Goal: Task Accomplishment & Management: Use online tool/utility

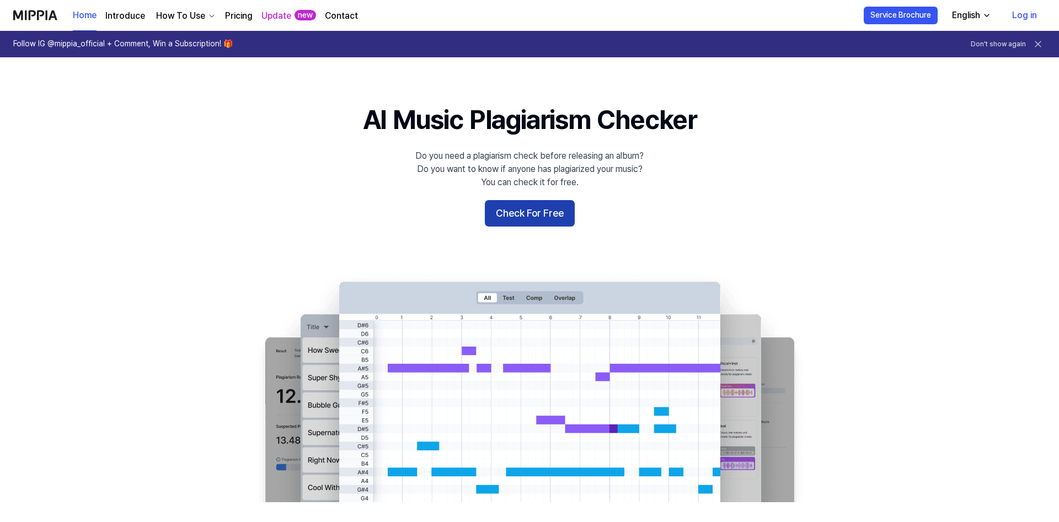
click at [554, 216] on button "Check For Free" at bounding box center [530, 213] width 90 height 26
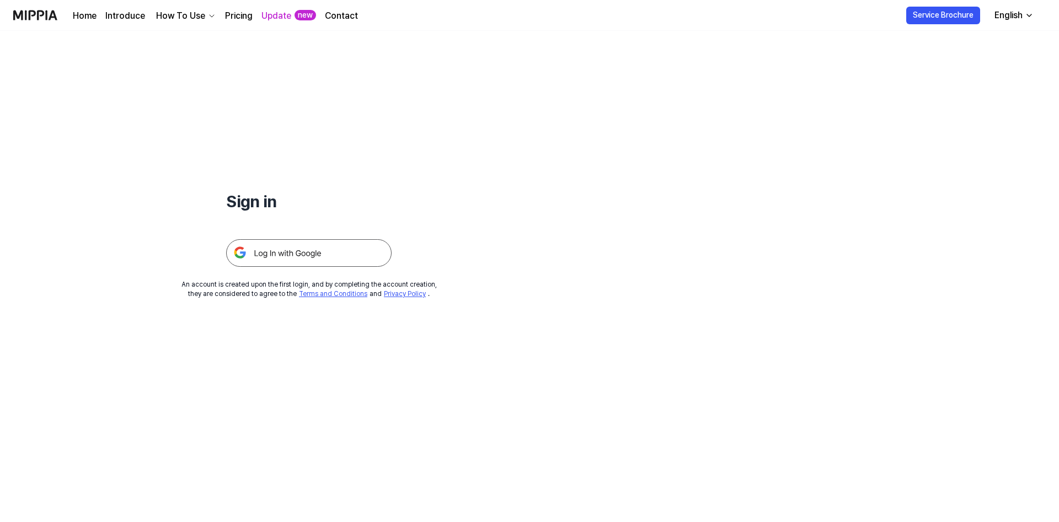
click at [314, 255] on img at bounding box center [308, 253] width 165 height 28
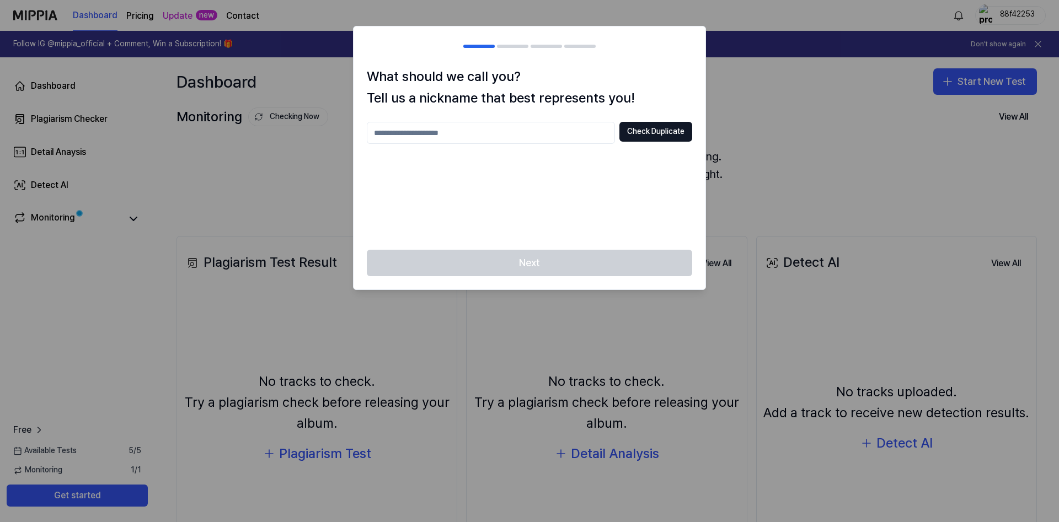
click at [540, 141] on input "text" at bounding box center [491, 133] width 248 height 22
type input "********"
click at [543, 256] on div "Next" at bounding box center [529, 270] width 352 height 40
click at [678, 130] on button "Check Duplicate" at bounding box center [655, 132] width 73 height 20
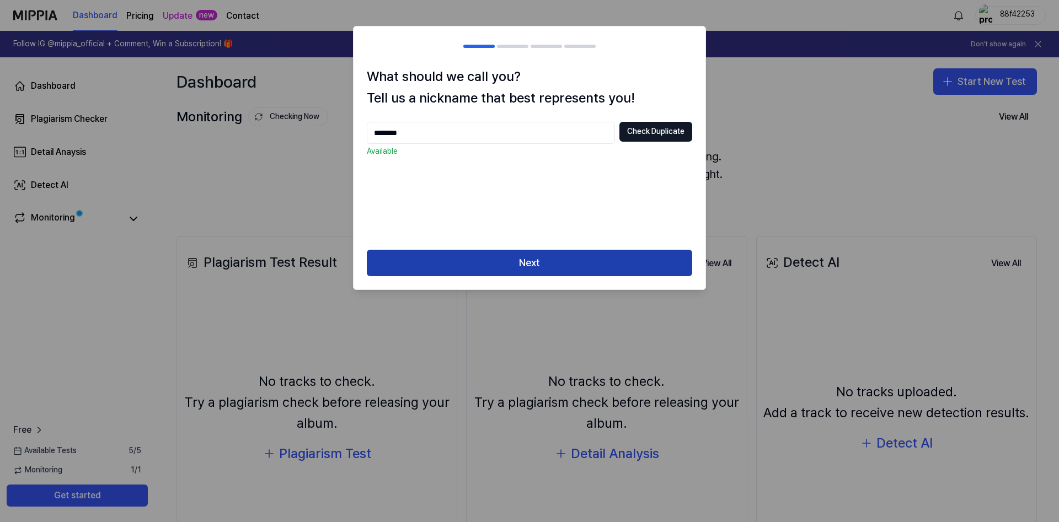
click at [587, 253] on button "Next" at bounding box center [529, 263] width 325 height 26
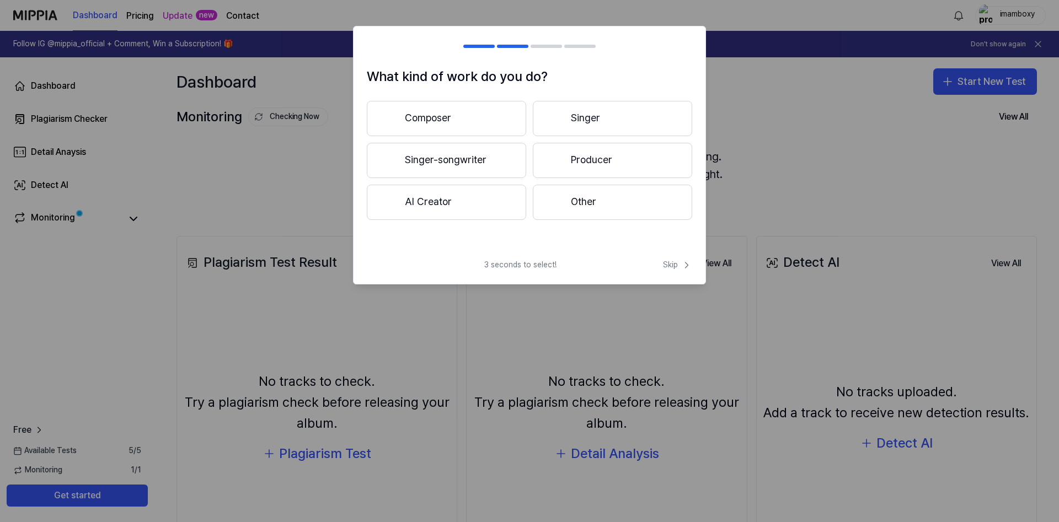
click at [519, 118] on button "Composer" at bounding box center [446, 118] width 159 height 35
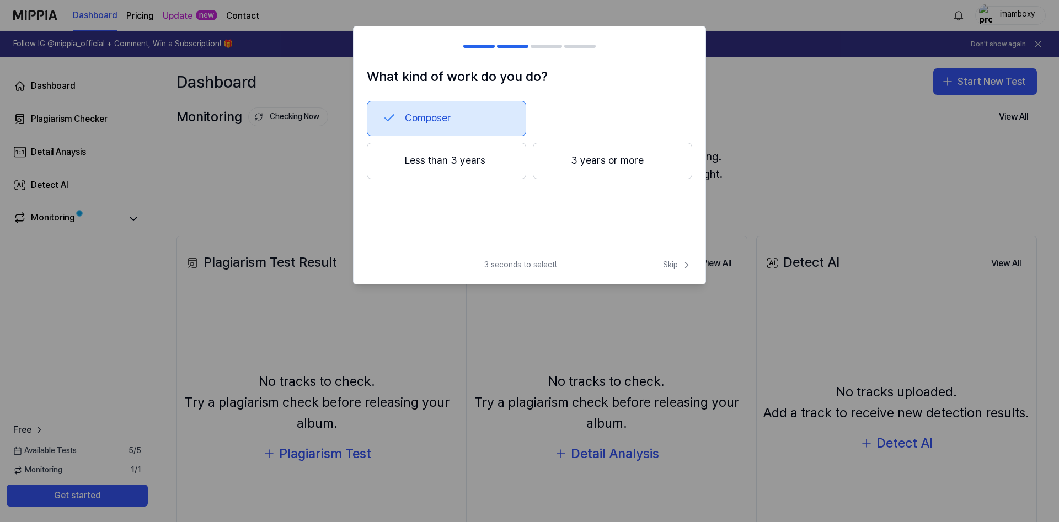
click at [491, 164] on button "Less than 3 years" at bounding box center [446, 161] width 159 height 36
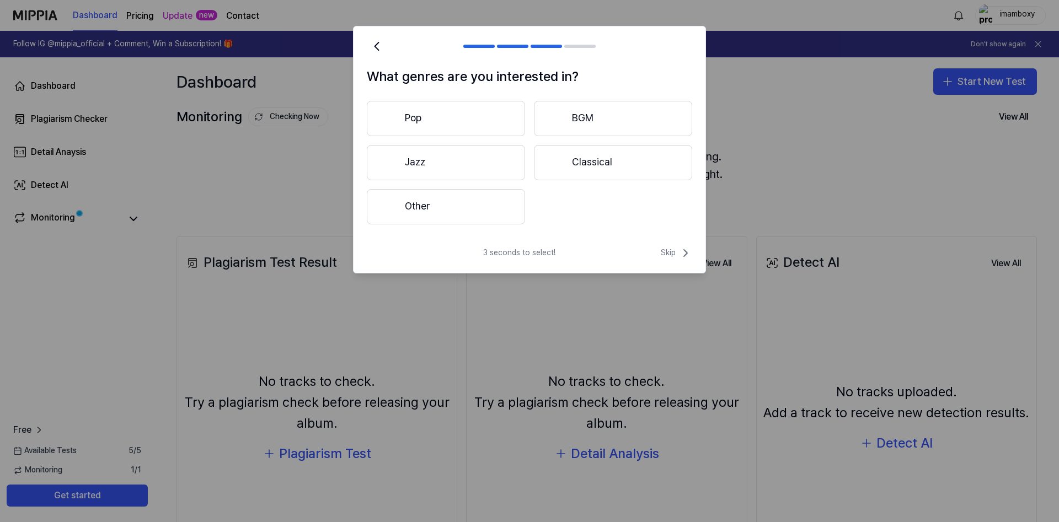
click at [487, 207] on button "Other" at bounding box center [446, 206] width 158 height 35
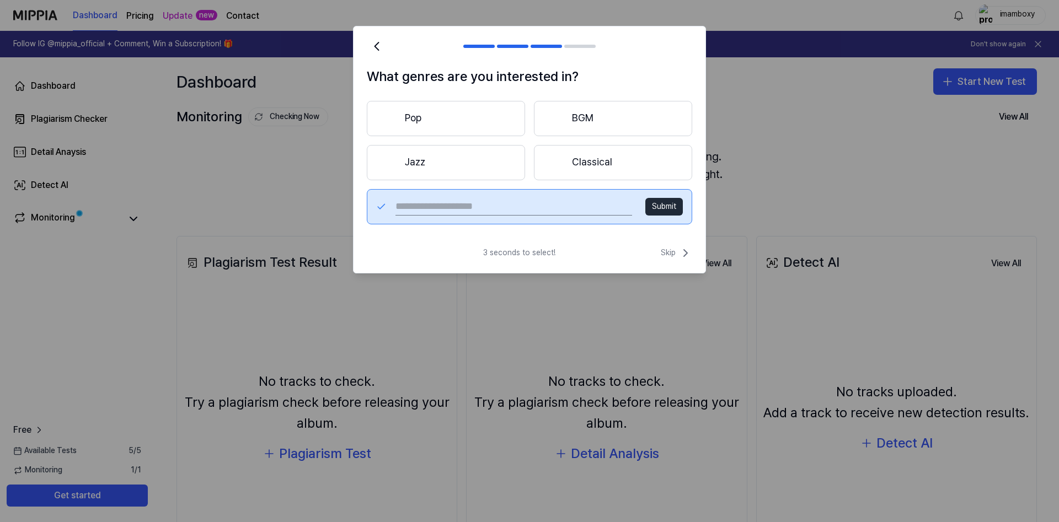
click at [659, 211] on button "Submit" at bounding box center [663, 207] width 37 height 18
click at [678, 254] on span "Skip" at bounding box center [676, 253] width 31 height 13
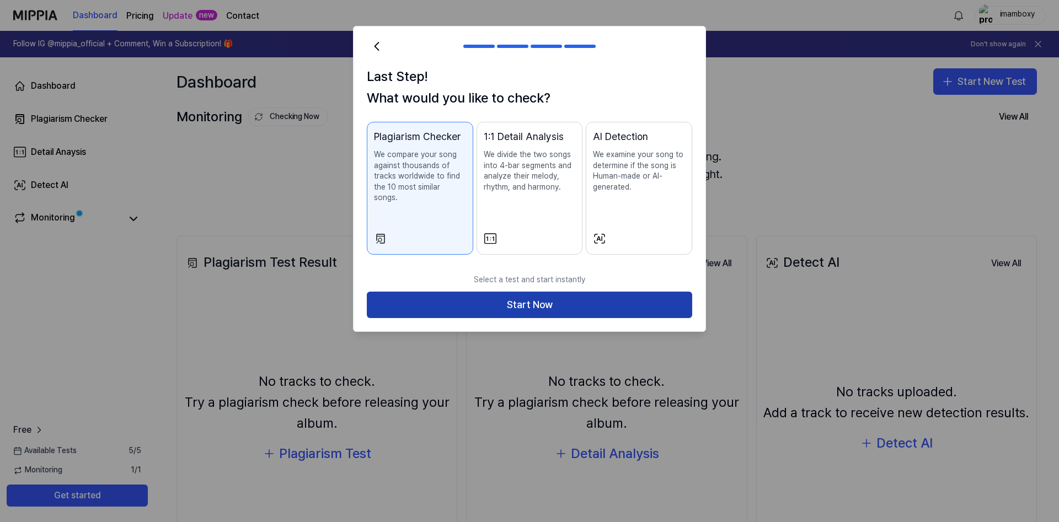
click at [639, 292] on button "Start Now" at bounding box center [529, 305] width 325 height 26
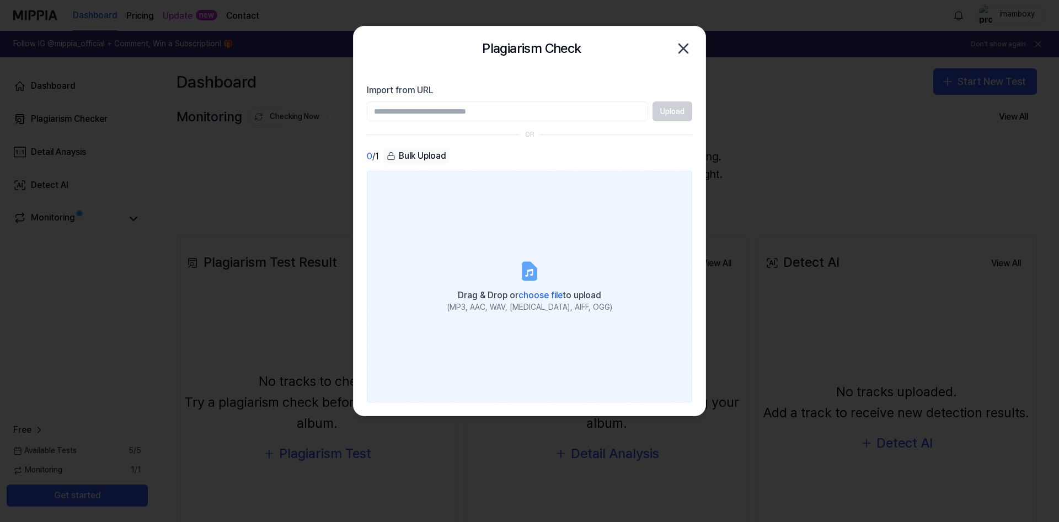
click at [539, 288] on div "Drag & Drop or choose file to upload" at bounding box center [529, 294] width 165 height 15
click at [0, 0] on input "Drag & Drop or choose file to upload (MP3, AAC, WAV, FLAC, AIFF, OGG)" at bounding box center [0, 0] width 0 height 0
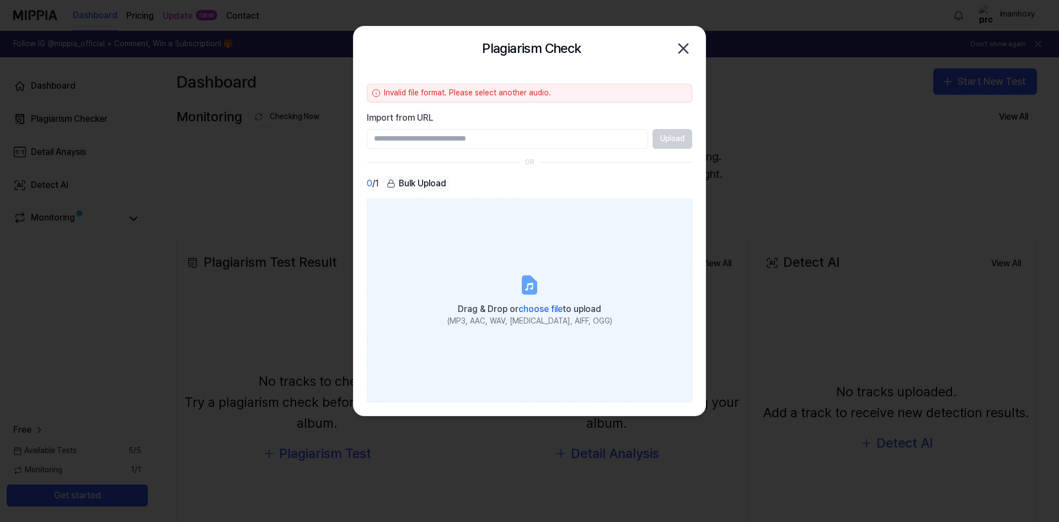
click at [475, 245] on label "Drag & Drop or choose file to upload (MP3, AAC, WAV, FLAC, AIFF, OGG)" at bounding box center [529, 301] width 325 height 205
click at [0, 0] on input "Drag & Drop or choose file to upload (MP3, AAC, WAV, FLAC, AIFF, OGG)" at bounding box center [0, 0] width 0 height 0
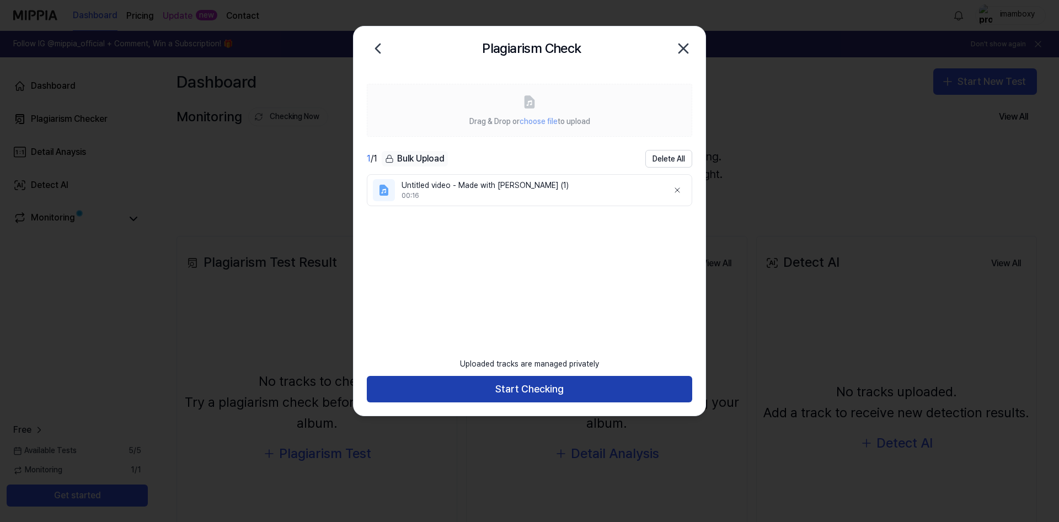
click at [552, 385] on button "Start Checking" at bounding box center [529, 389] width 325 height 26
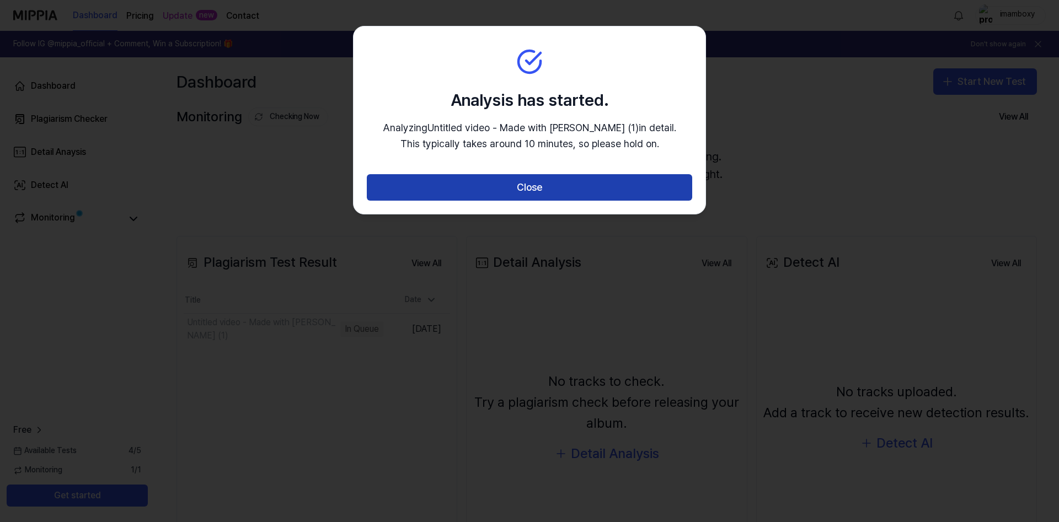
click at [512, 194] on button "Close" at bounding box center [529, 187] width 325 height 26
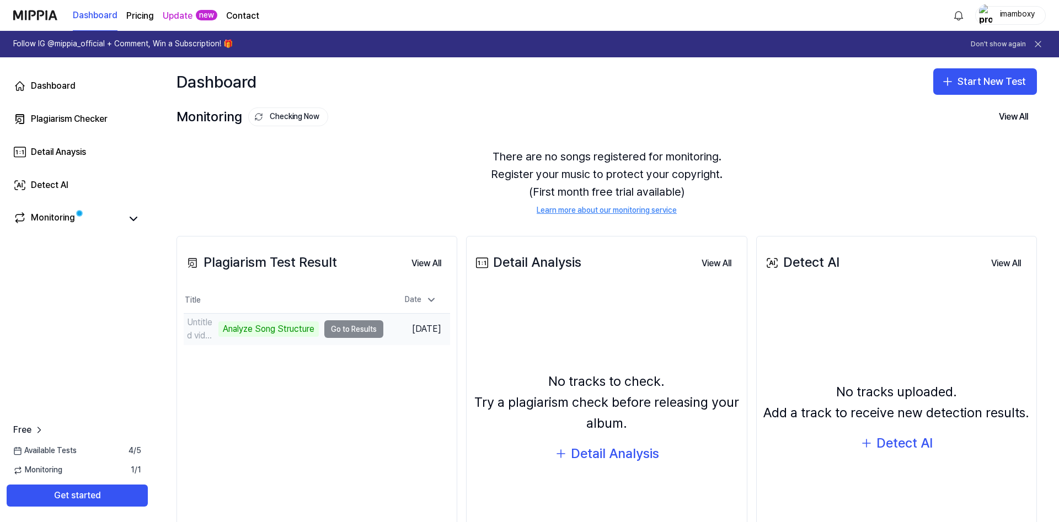
click at [282, 331] on div "Analyze Song Structure" at bounding box center [268, 329] width 100 height 15
click at [372, 331] on td "Untitled video - Made with Clipchamp (1) Analyze Song Structure Go to Results" at bounding box center [284, 329] width 200 height 31
click at [367, 330] on td "Untitled video - Made with Clipchamp (1) Analyze Song Structure Go to Results" at bounding box center [284, 329] width 200 height 31
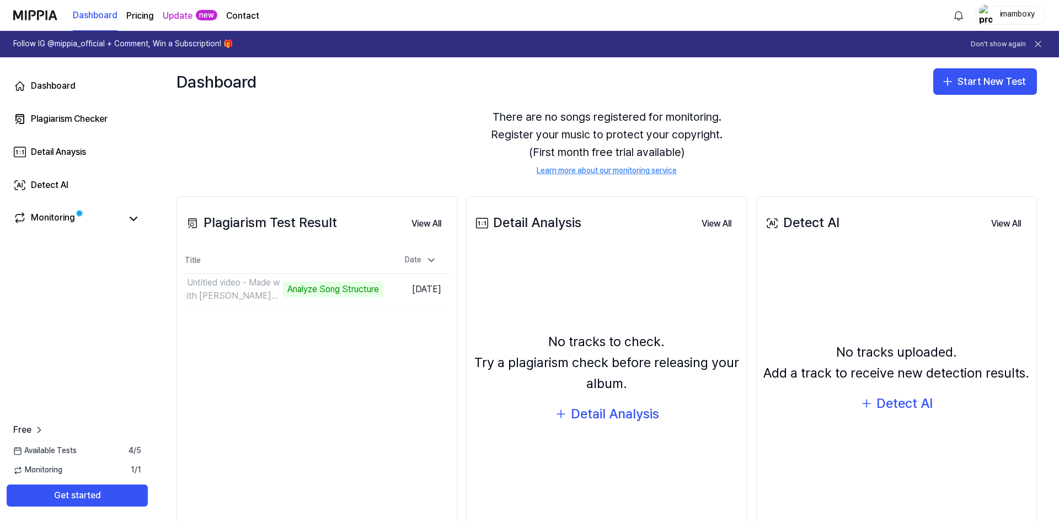
scroll to position [63, 0]
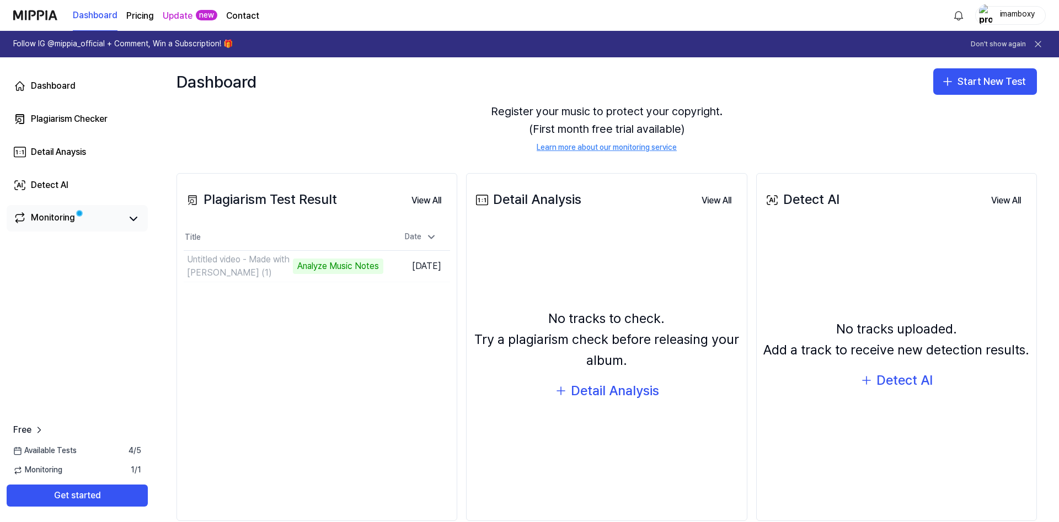
click at [110, 221] on link "Monitoring" at bounding box center [67, 218] width 108 height 15
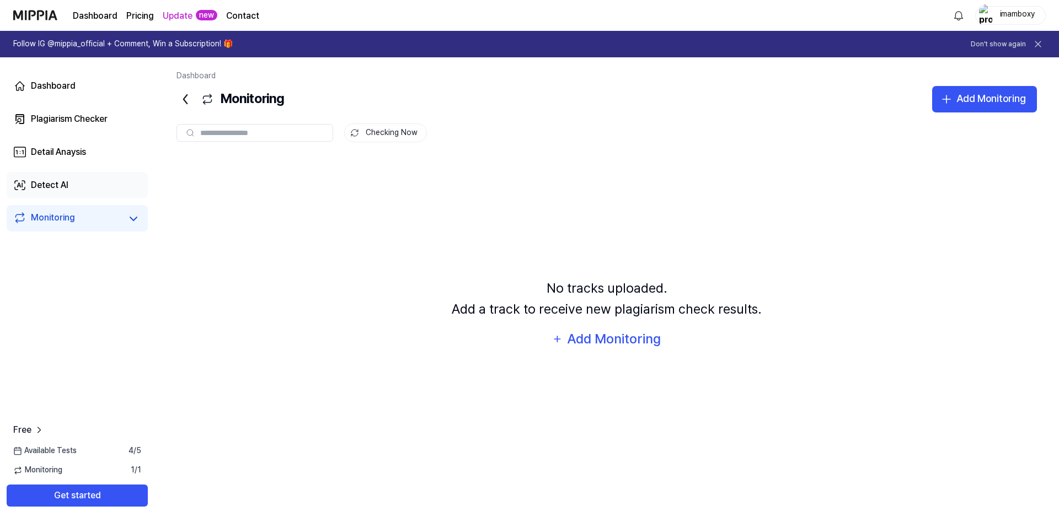
click at [83, 173] on link "Detect AI" at bounding box center [77, 185] width 141 height 26
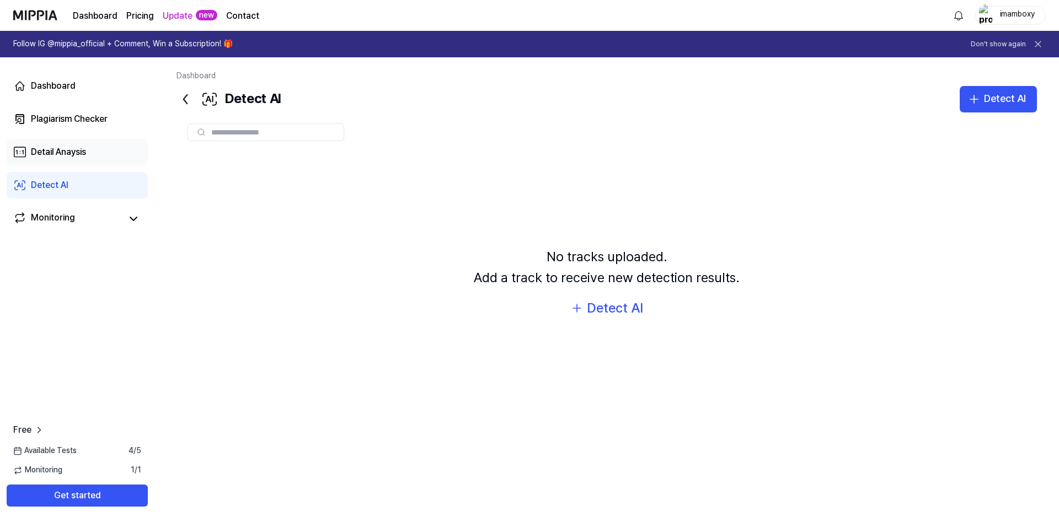
click at [84, 152] on div "Detail Anaysis" at bounding box center [58, 152] width 55 height 13
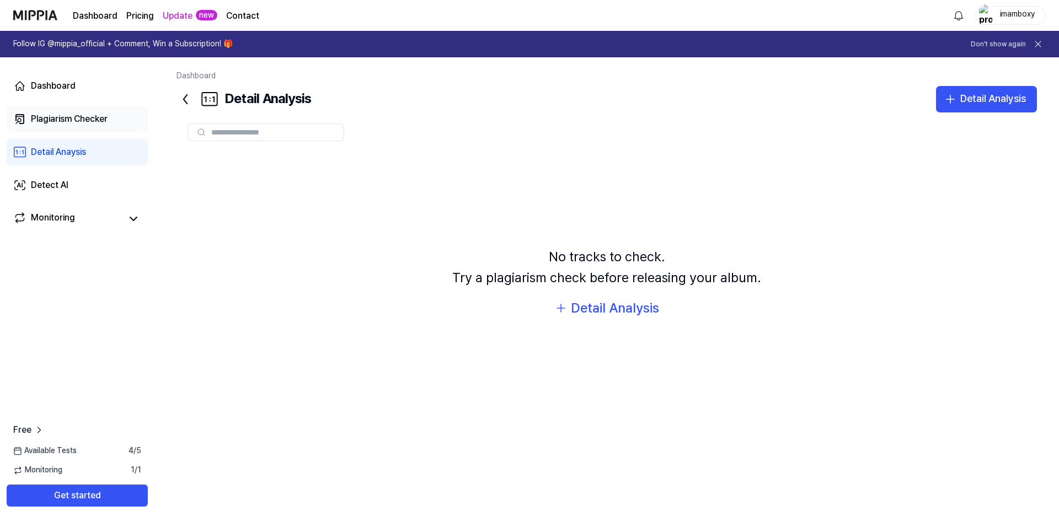
click at [95, 118] on div "Plagiarism Checker" at bounding box center [69, 118] width 77 height 13
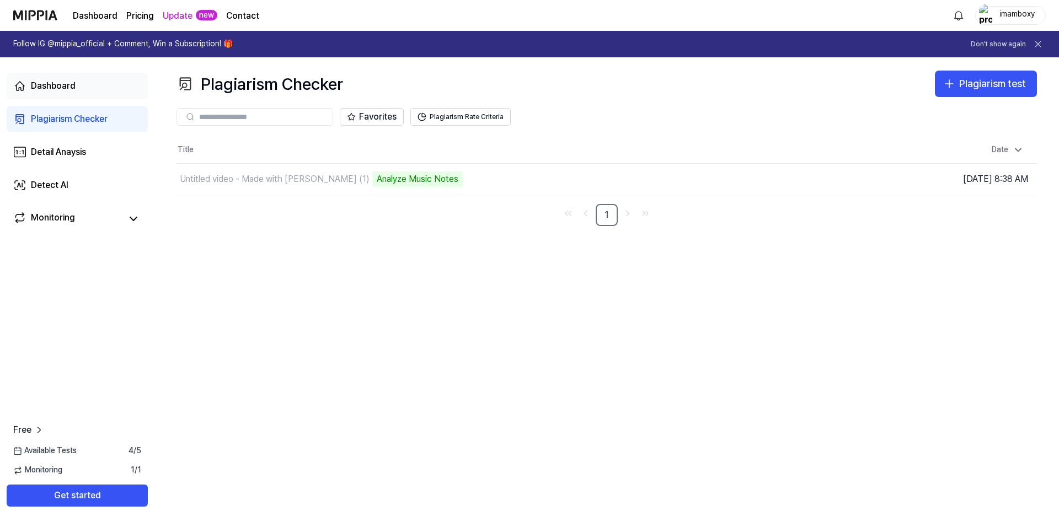
click at [85, 89] on link "Dashboard" at bounding box center [77, 86] width 141 height 26
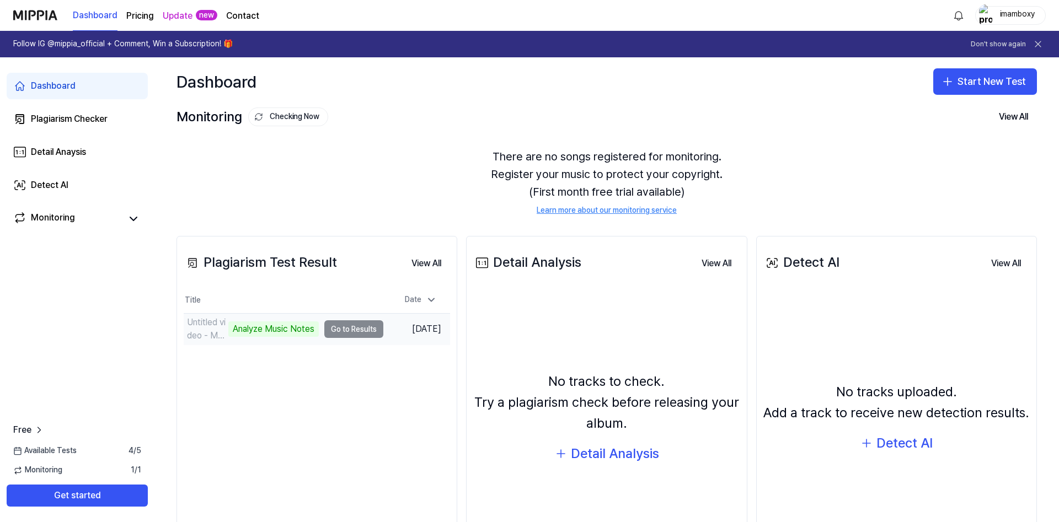
click at [367, 332] on td "Untitled video - Made with Clipchamp (1) Analyze Music Notes Go to Results" at bounding box center [284, 329] width 200 height 31
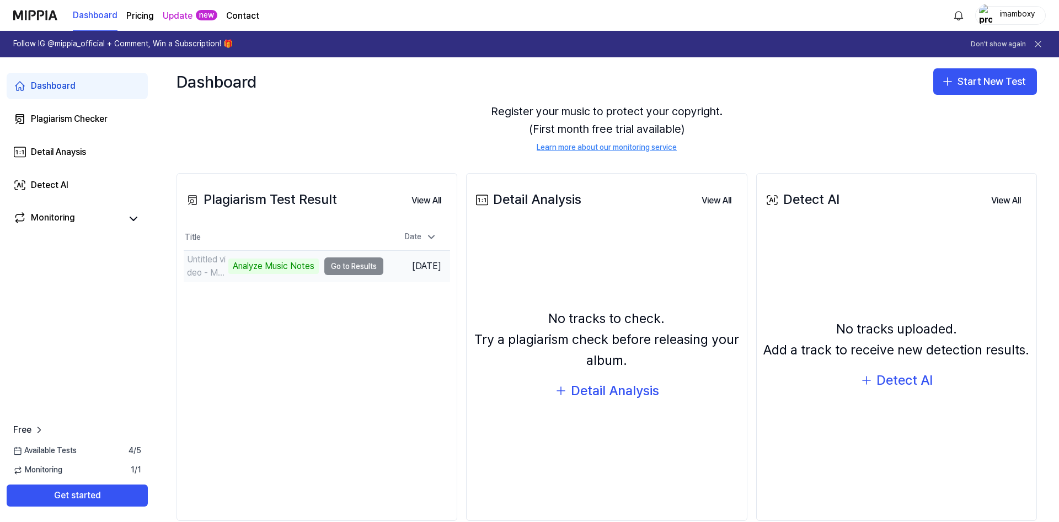
scroll to position [84, 0]
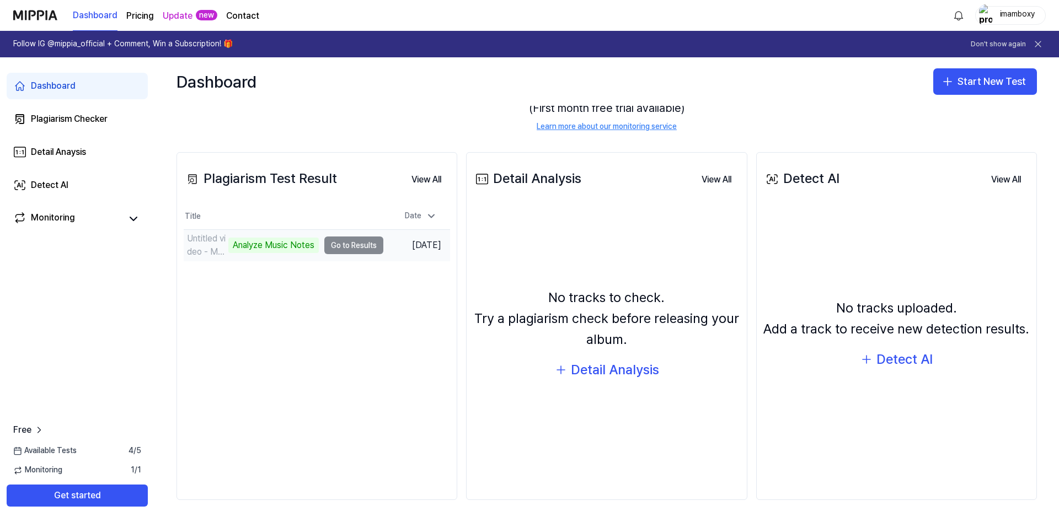
click at [410, 244] on td "Sep 26, 2025" at bounding box center [416, 245] width 67 height 31
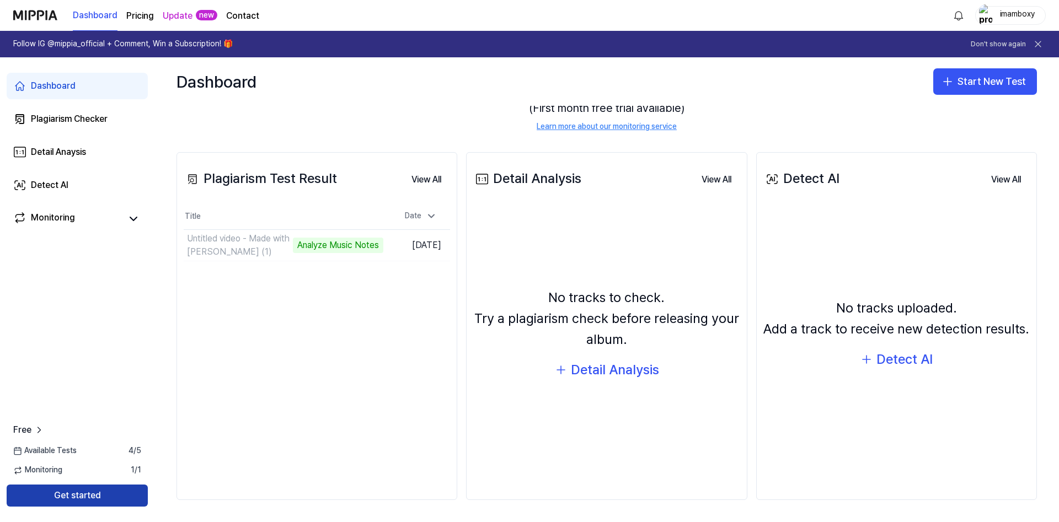
click at [111, 495] on button "Get started" at bounding box center [77, 496] width 141 height 22
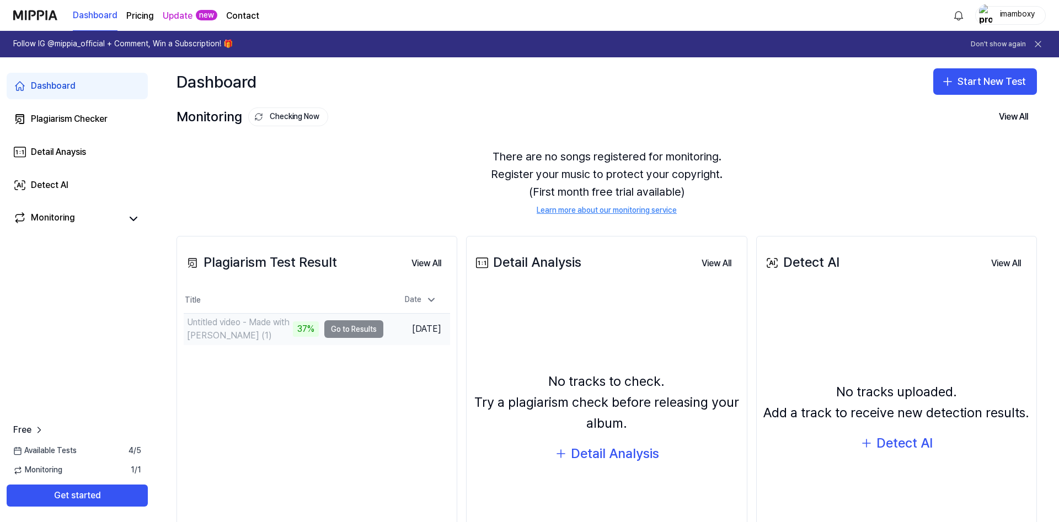
click at [352, 329] on td "Untitled video - Made with Clipchamp (1) 37% Go to Results" at bounding box center [284, 329] width 200 height 31
click at [351, 329] on td "Untitled video - Made with Clipchamp (1) 37% Go to Results" at bounding box center [284, 329] width 200 height 31
click at [433, 262] on button "View All" at bounding box center [426, 264] width 47 height 22
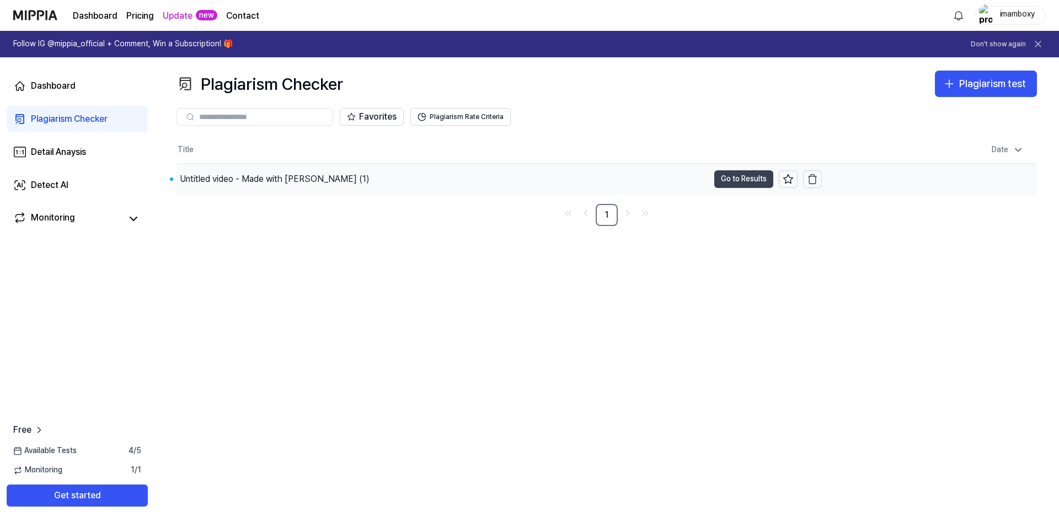
click at [726, 181] on button "Go to Results" at bounding box center [743, 179] width 59 height 18
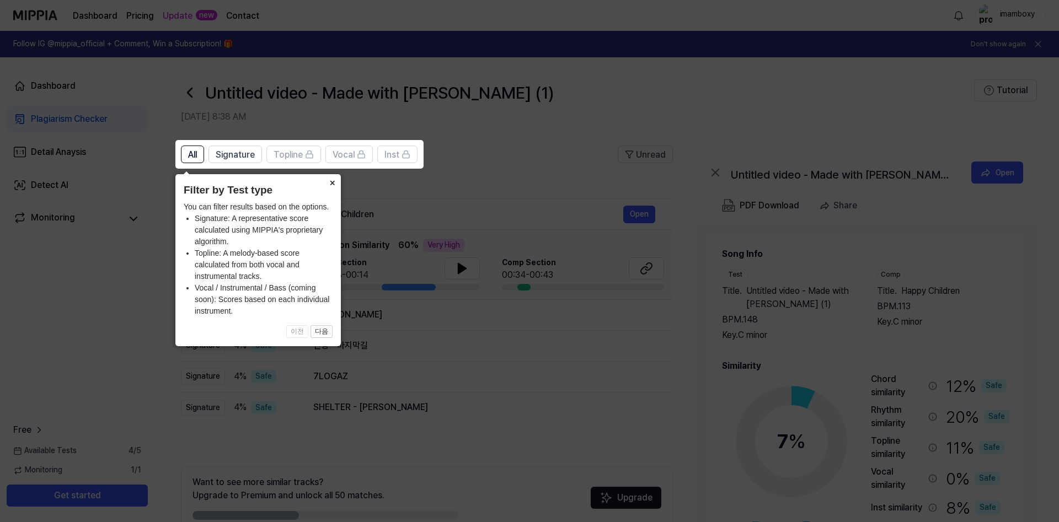
click at [333, 180] on button "×" at bounding box center [332, 181] width 18 height 15
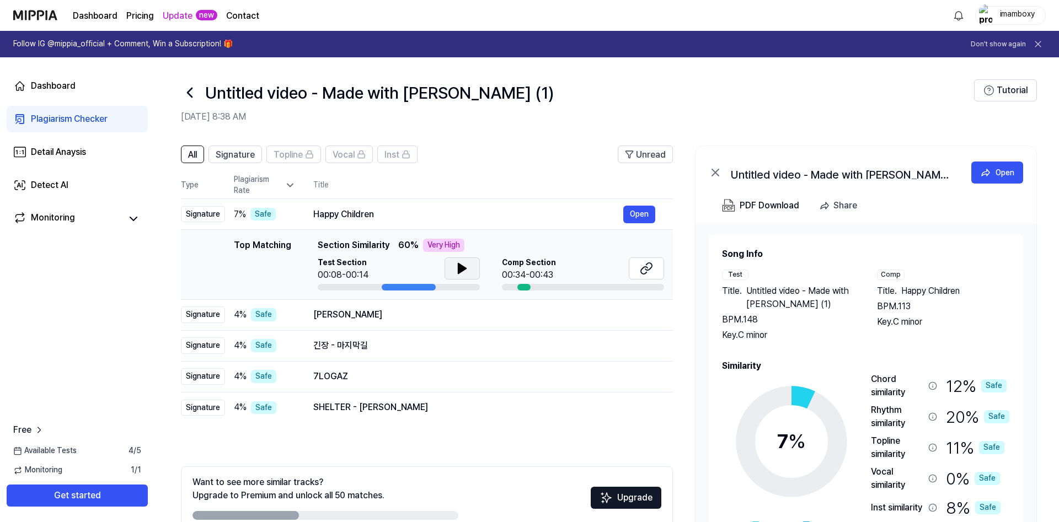
click at [460, 267] on icon at bounding box center [462, 269] width 8 height 10
click at [535, 268] on span "Comp Section" at bounding box center [529, 263] width 54 height 11
click at [647, 269] on icon at bounding box center [644, 270] width 7 height 7
click at [330, 321] on div "Giderdi Hoşuma" at bounding box center [468, 314] width 310 height 13
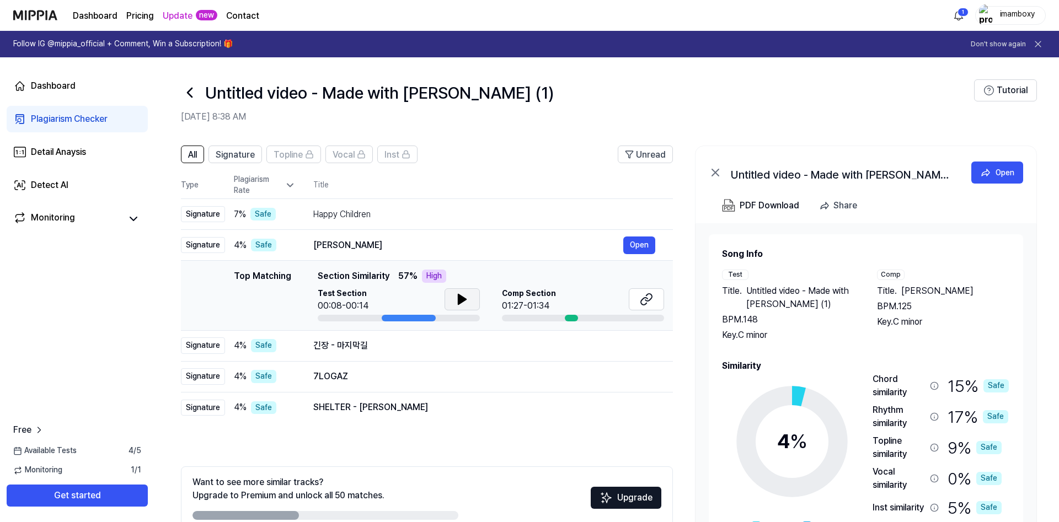
click at [456, 301] on icon at bounding box center [462, 299] width 13 height 13
click at [432, 339] on div "긴장 - 마지막길 Open" at bounding box center [484, 346] width 342 height 18
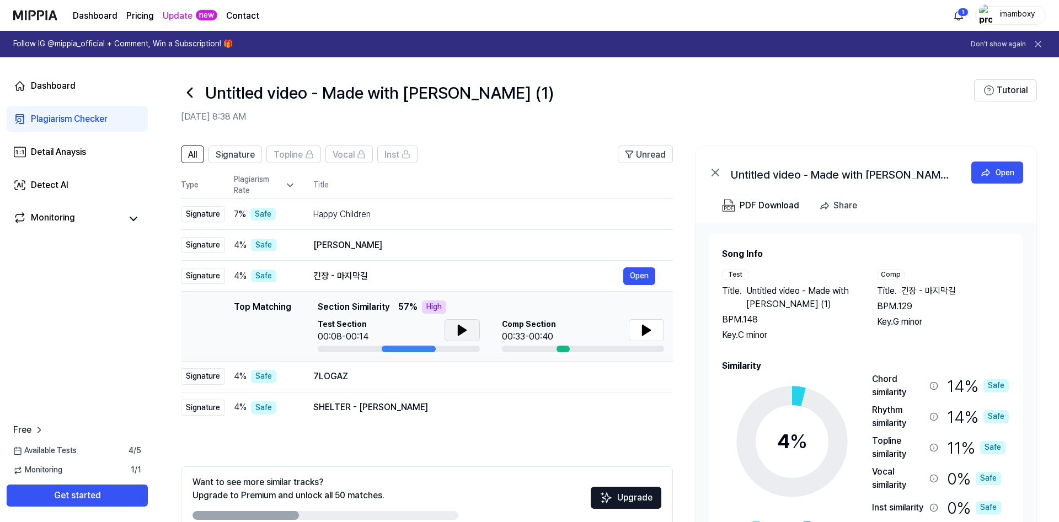
click at [453, 329] on button at bounding box center [461, 330] width 35 height 22
click at [428, 373] on div "7LOGAZ" at bounding box center [468, 376] width 310 height 13
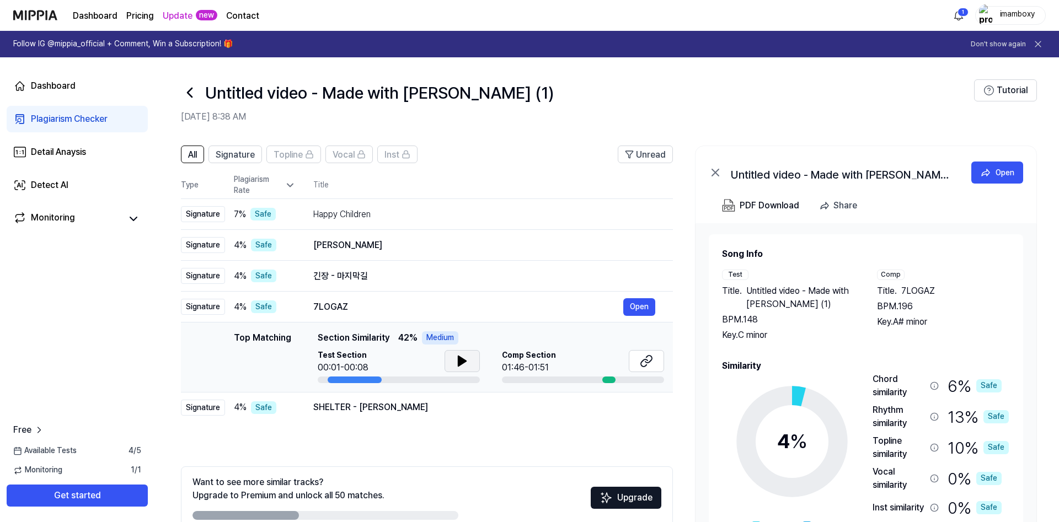
click at [461, 361] on icon at bounding box center [462, 361] width 8 height 10
click at [461, 362] on icon at bounding box center [462, 361] width 13 height 13
click at [644, 366] on icon at bounding box center [646, 361] width 13 height 13
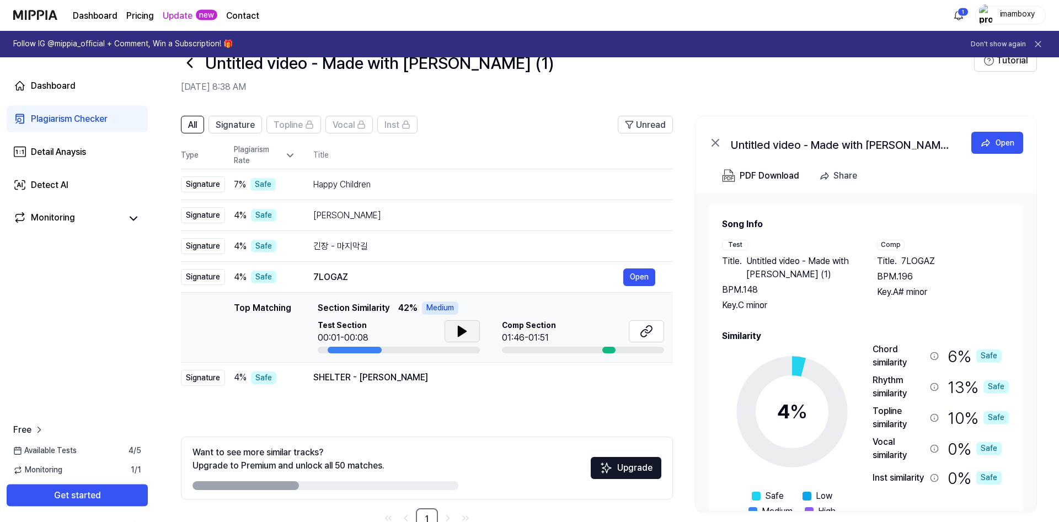
scroll to position [4, 0]
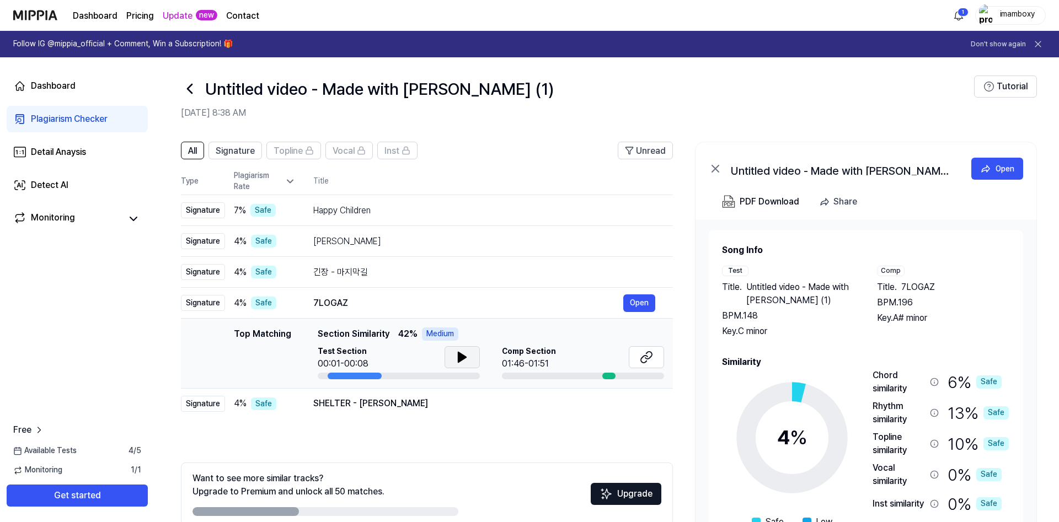
click at [287, 186] on icon at bounding box center [290, 181] width 11 height 11
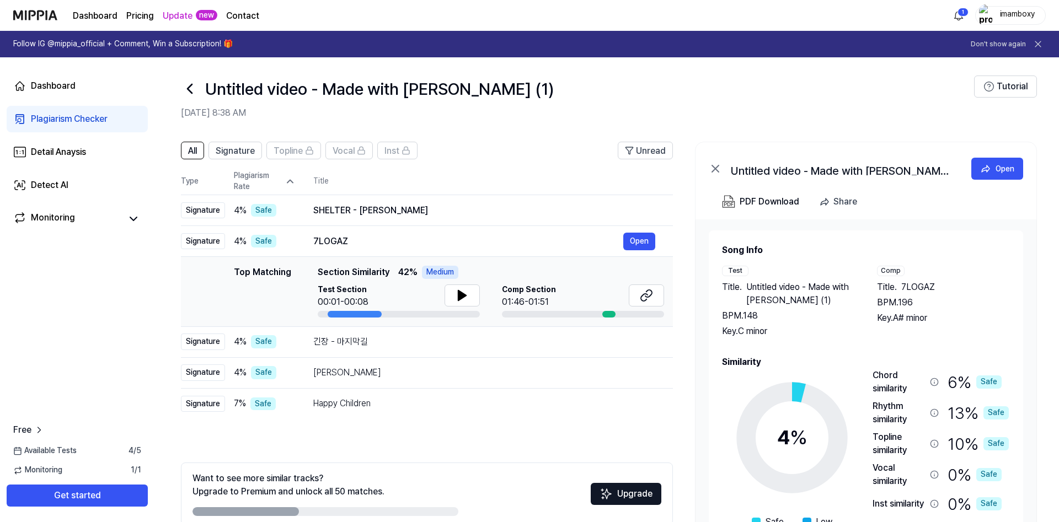
click at [287, 186] on icon at bounding box center [290, 181] width 11 height 11
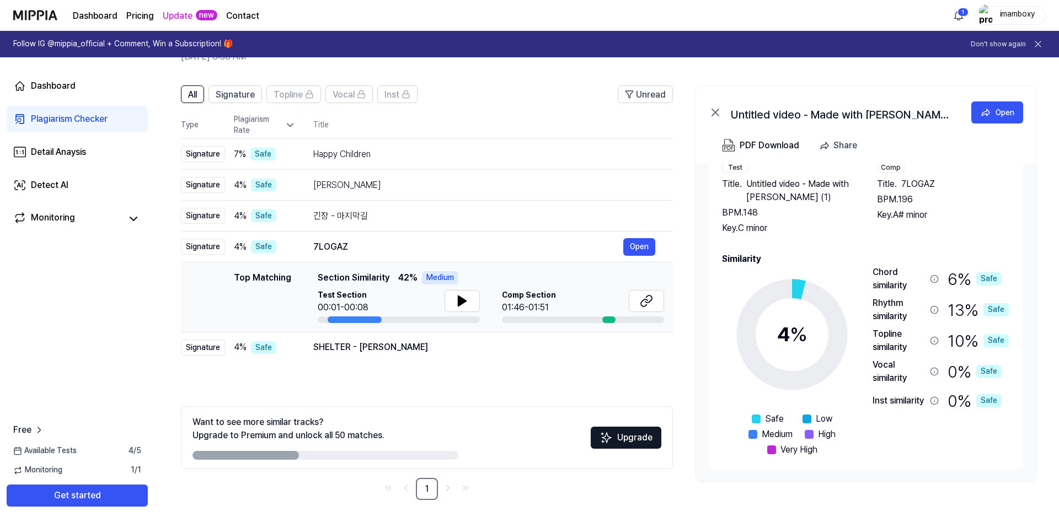
scroll to position [0, 0]
